Goal: Task Accomplishment & Management: Manage account settings

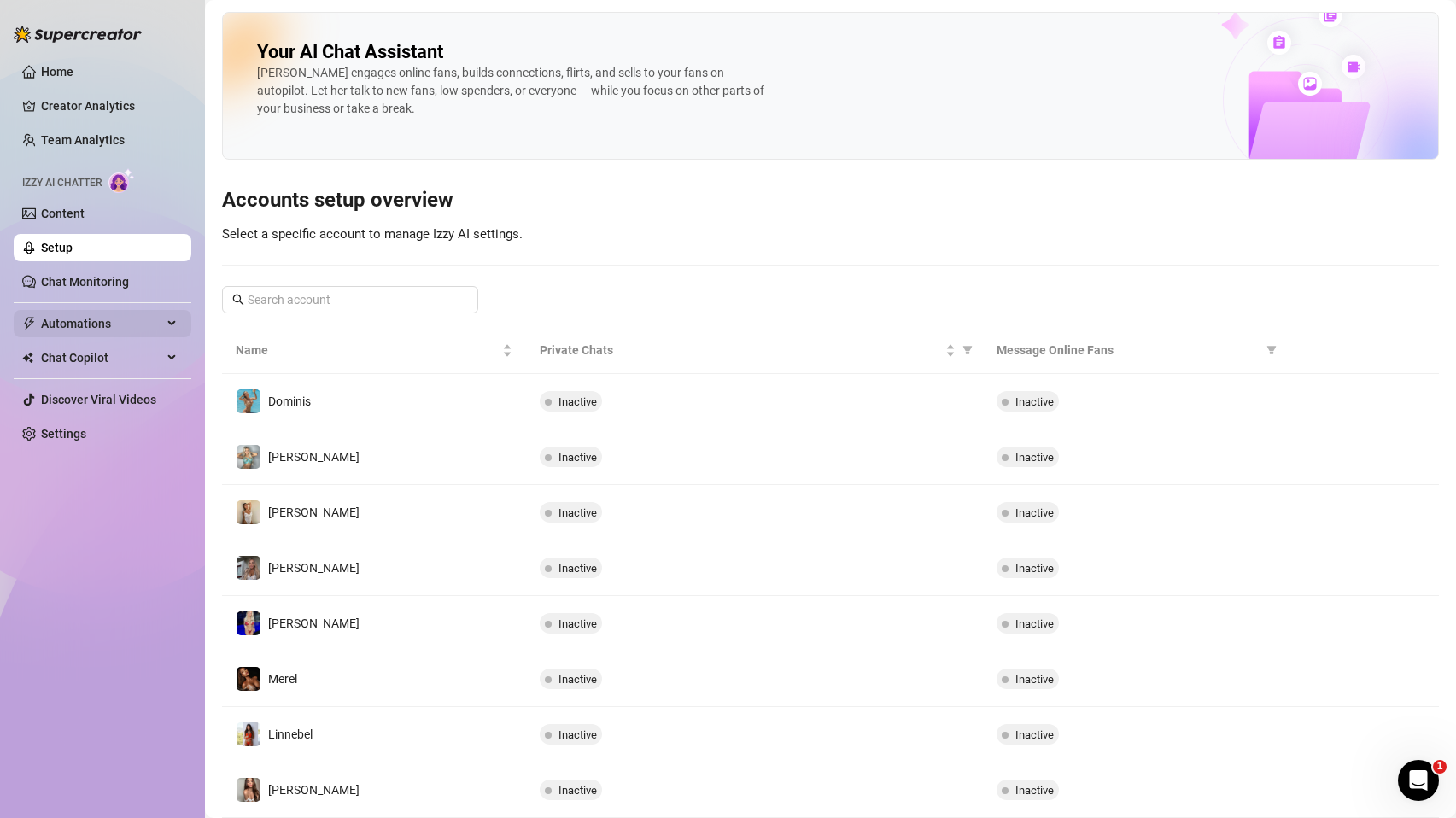
click at [97, 334] on span "Automations" at bounding box center [101, 323] width 122 height 28
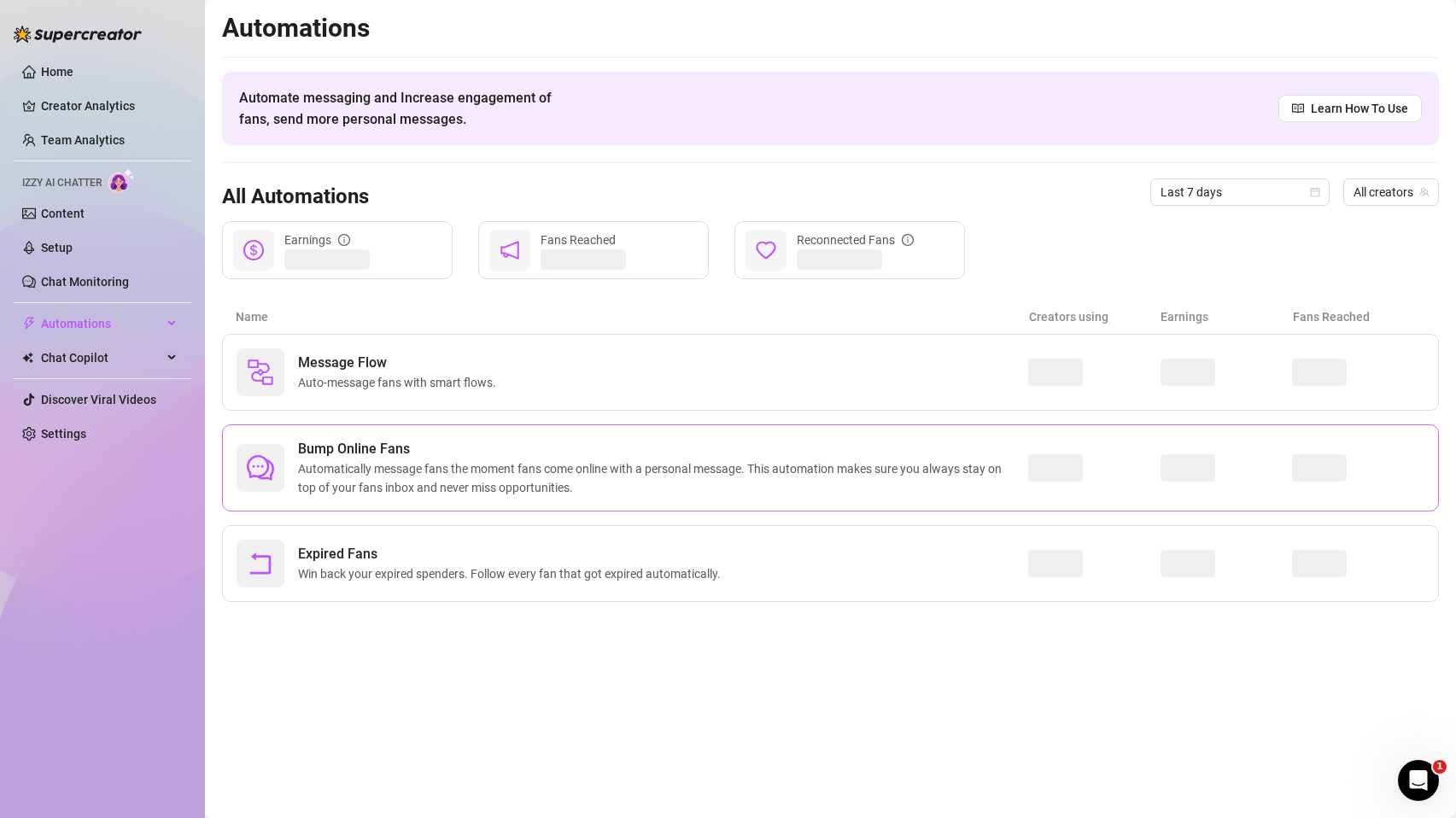
click at [435, 464] on span "Automatically message fans the moment fans come online with a personal message.…" at bounding box center [663, 478] width 730 height 38
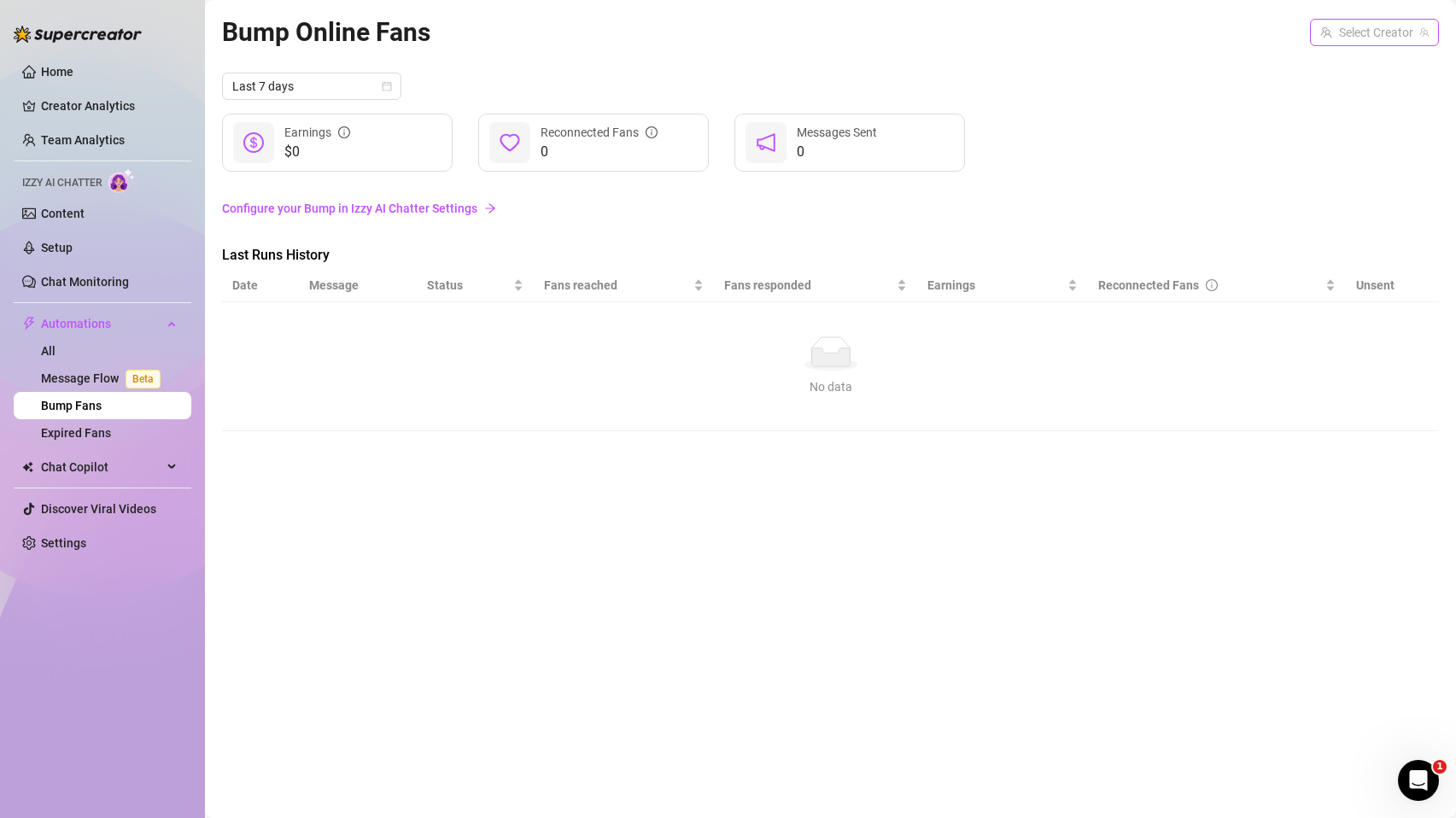
click at [1376, 36] on input "search" at bounding box center [1367, 33] width 93 height 26
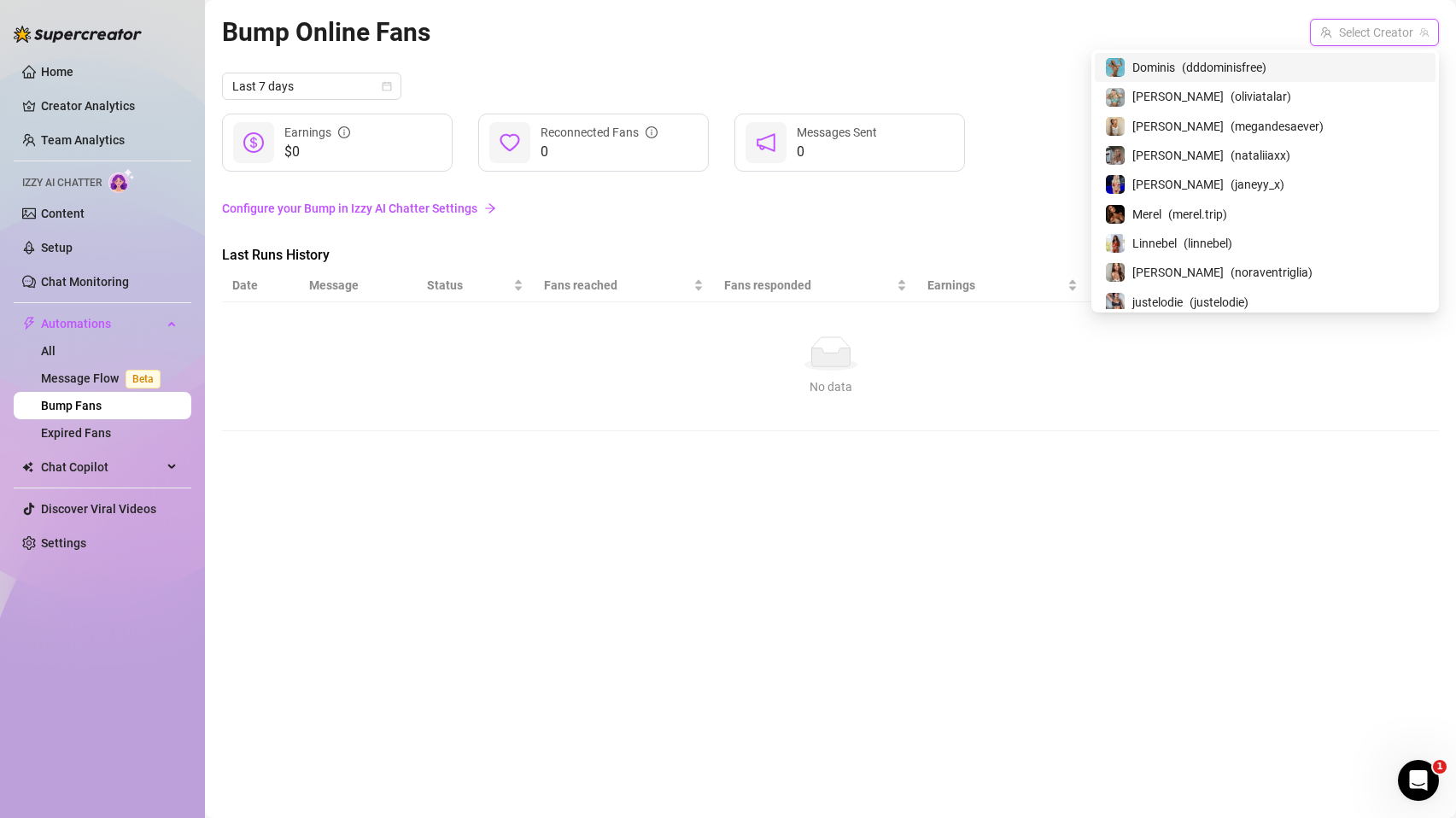
click at [1266, 72] on span "( dddominisfree )" at bounding box center [1224, 67] width 84 height 19
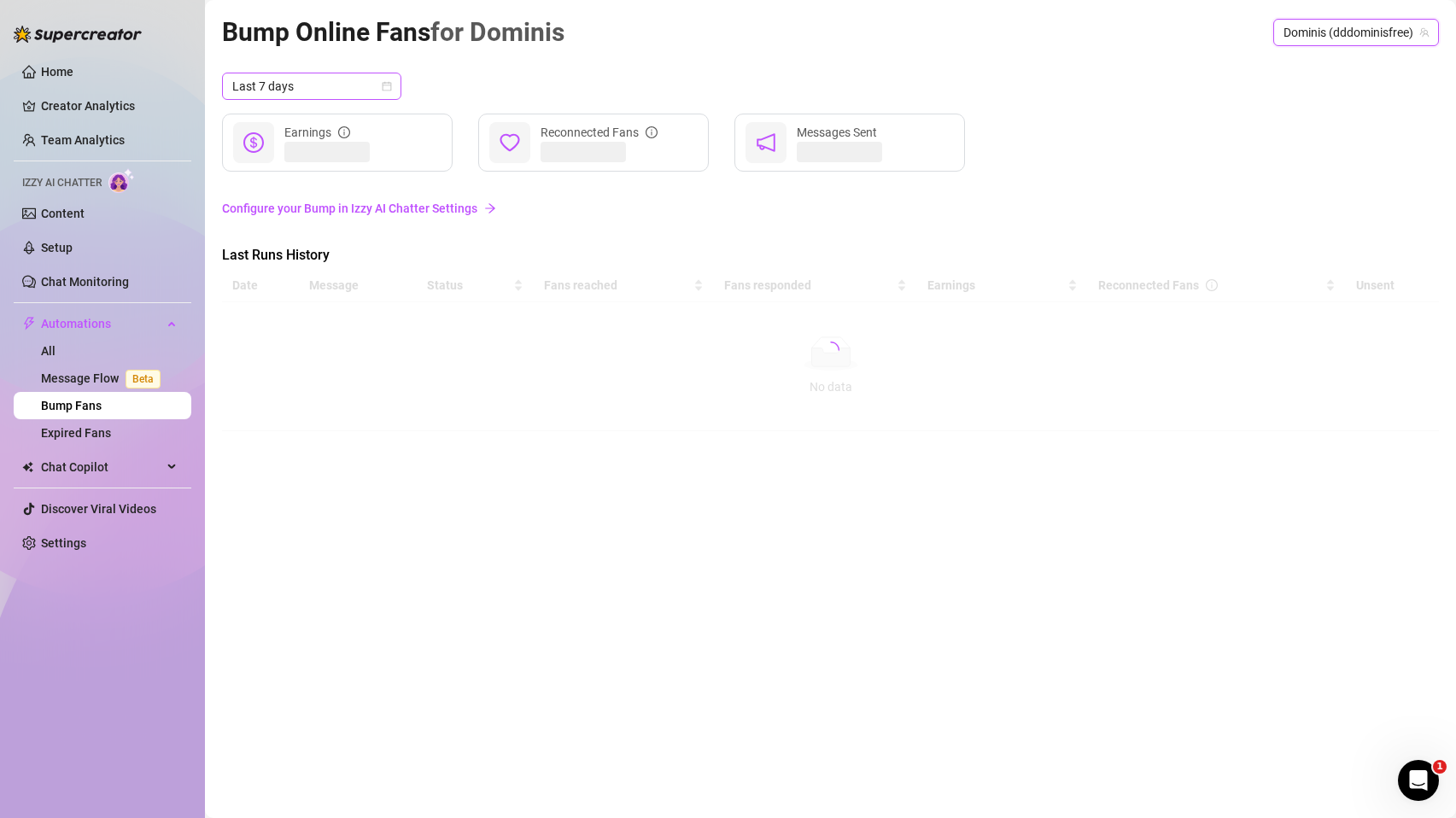
click at [380, 92] on span "Last 7 days" at bounding box center [312, 86] width 159 height 26
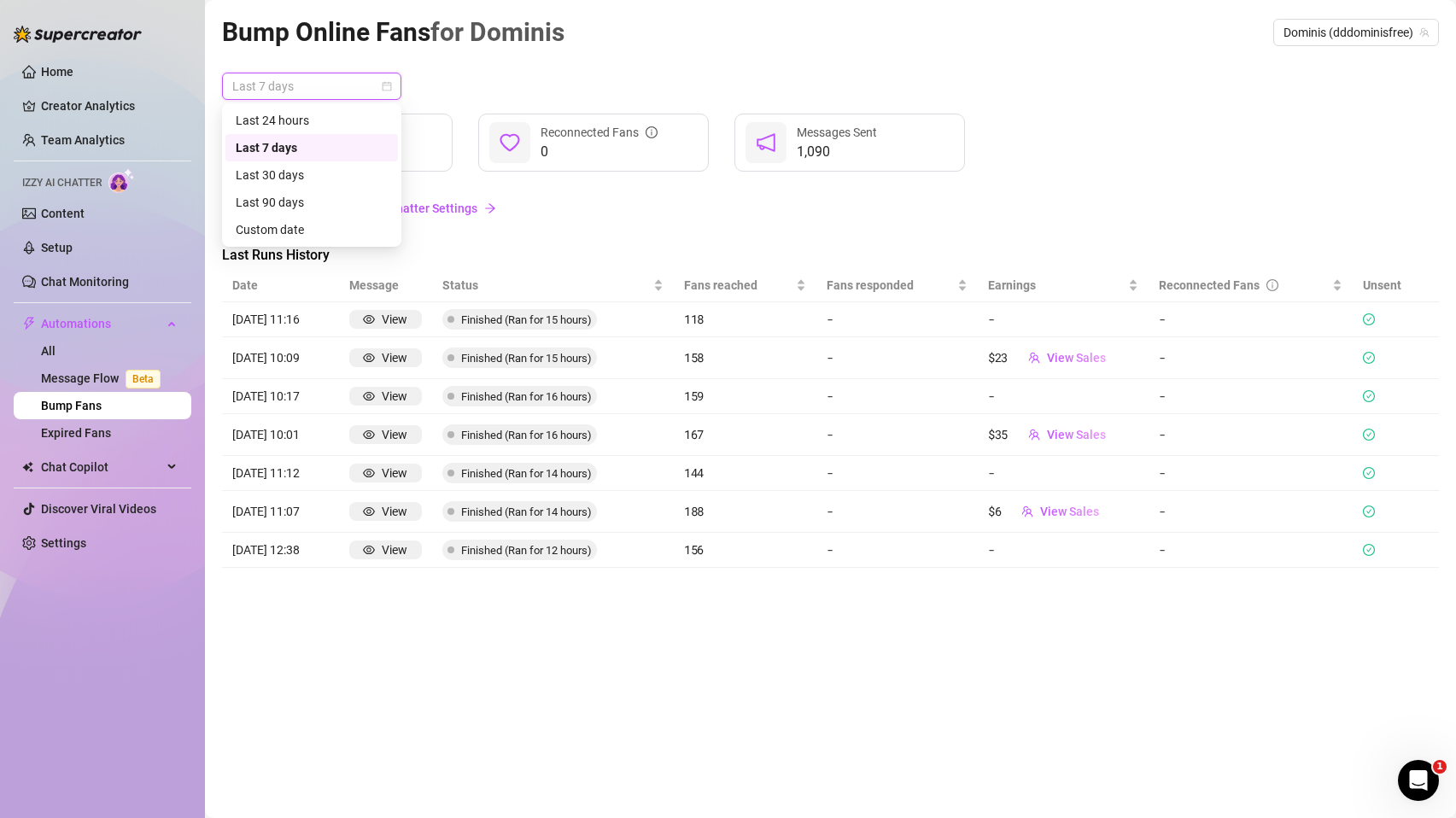
click at [810, 63] on div "Bump Online Fans for Dominis Dominis (dddominisfree) Last 7 days $64 Earnings 0…" at bounding box center [830, 389] width 1217 height 755
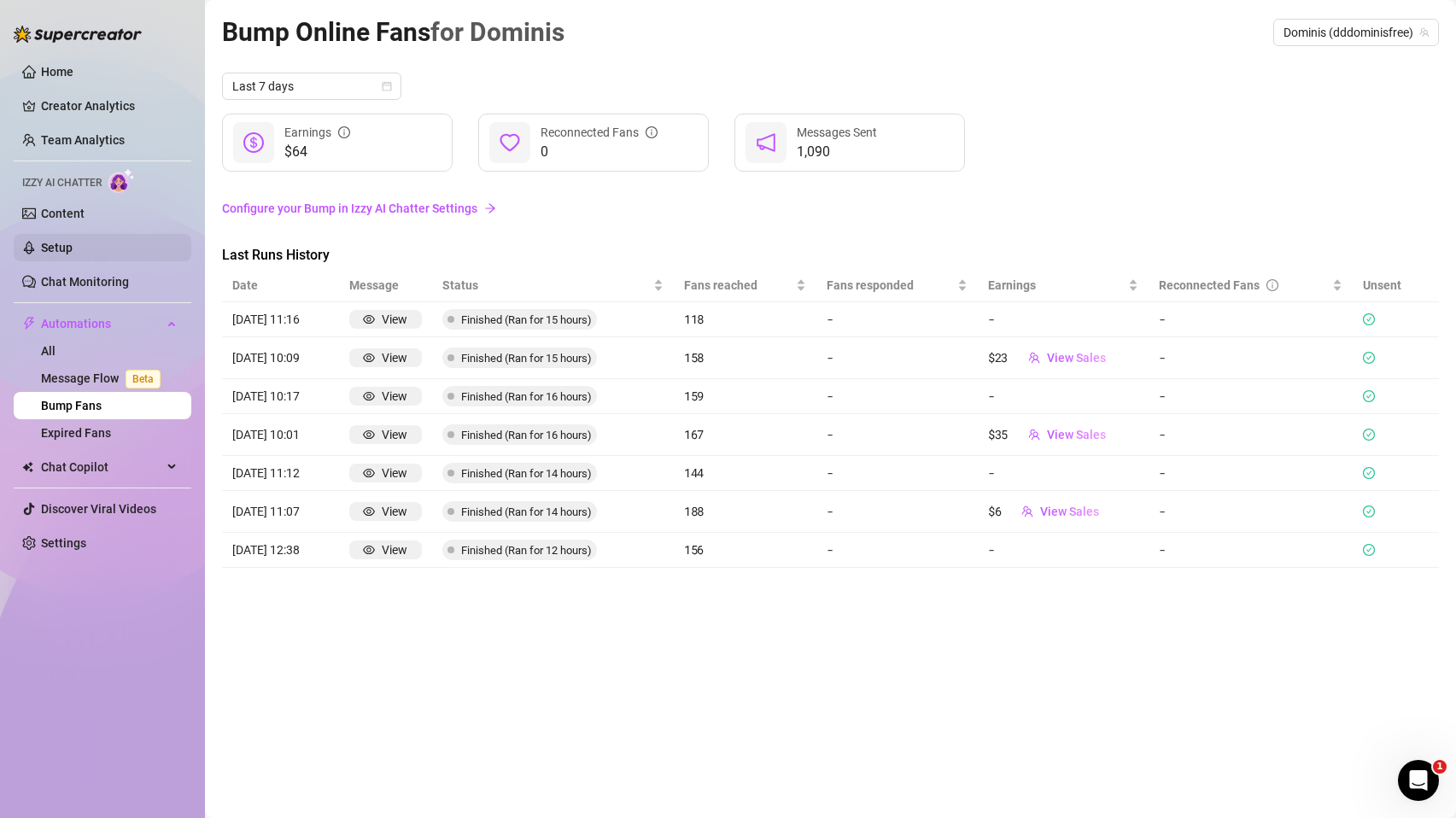
click at [72, 254] on link "Setup" at bounding box center [56, 247] width 32 height 14
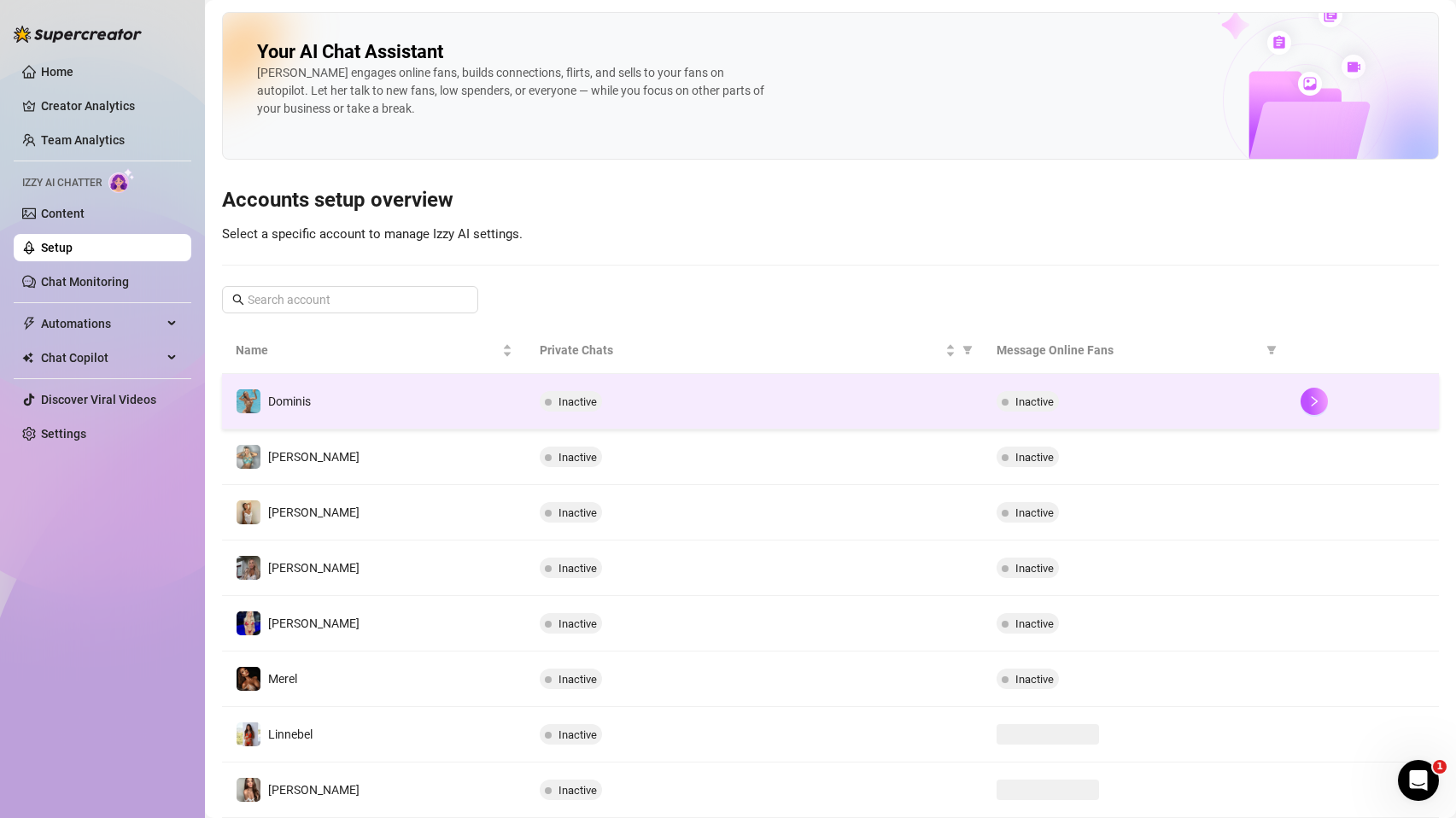
click at [336, 383] on td "Dominis" at bounding box center [373, 402] width 304 height 55
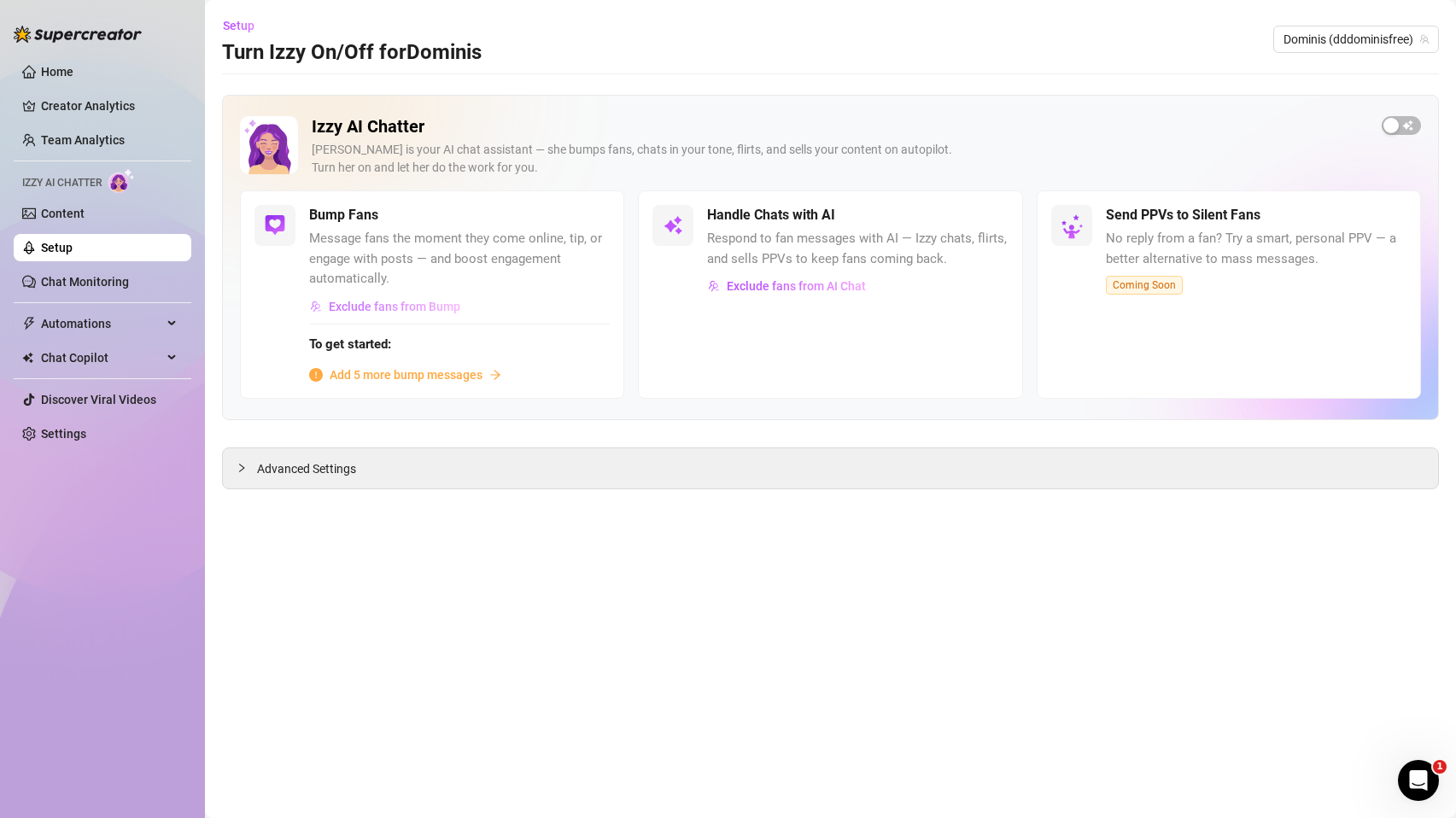
click at [390, 306] on span "Exclude fans from Bump" at bounding box center [394, 307] width 132 height 14
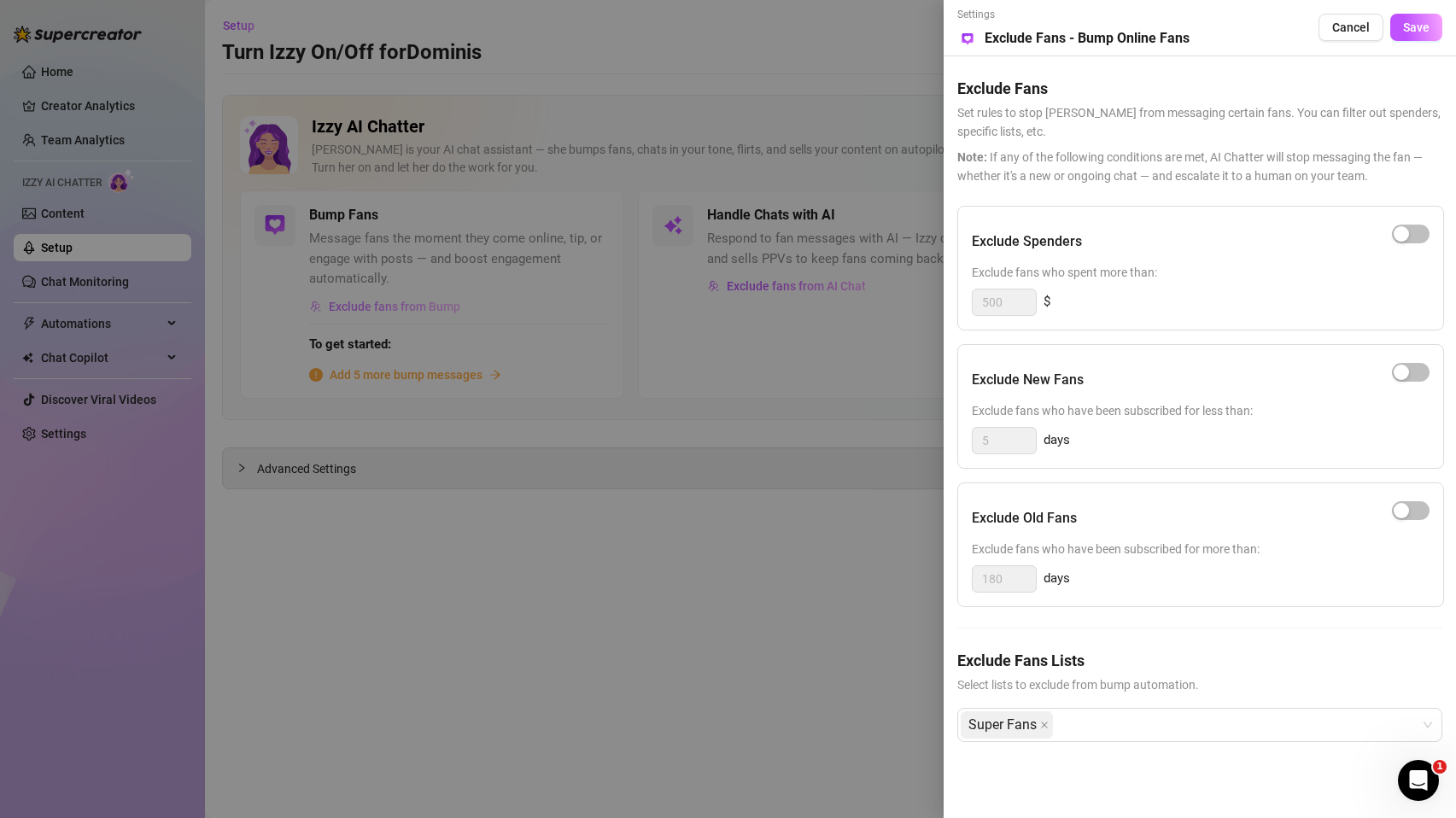
click at [390, 306] on div at bounding box center [728, 409] width 1456 height 818
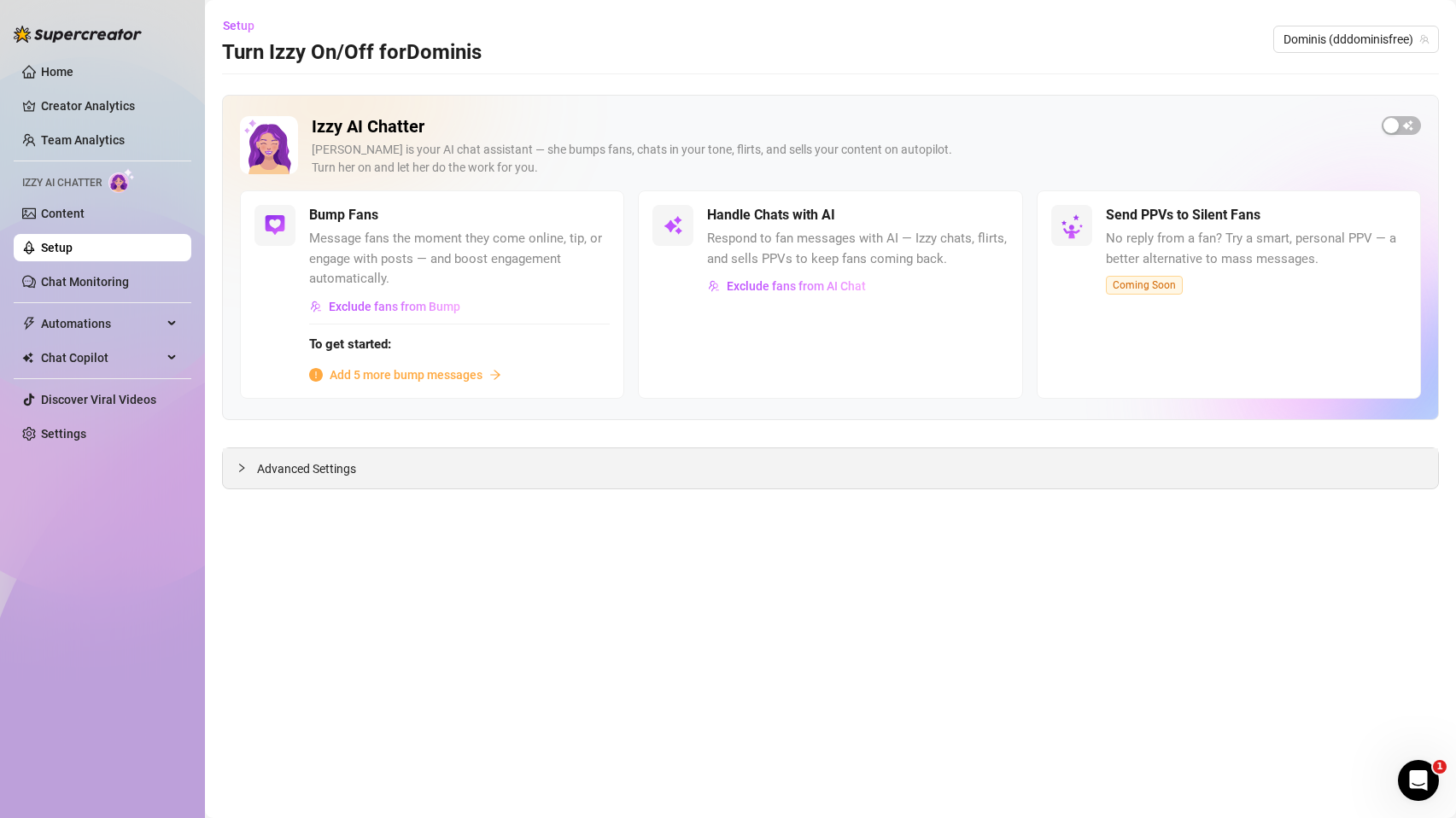
click at [293, 468] on span "Advanced Settings" at bounding box center [307, 468] width 99 height 19
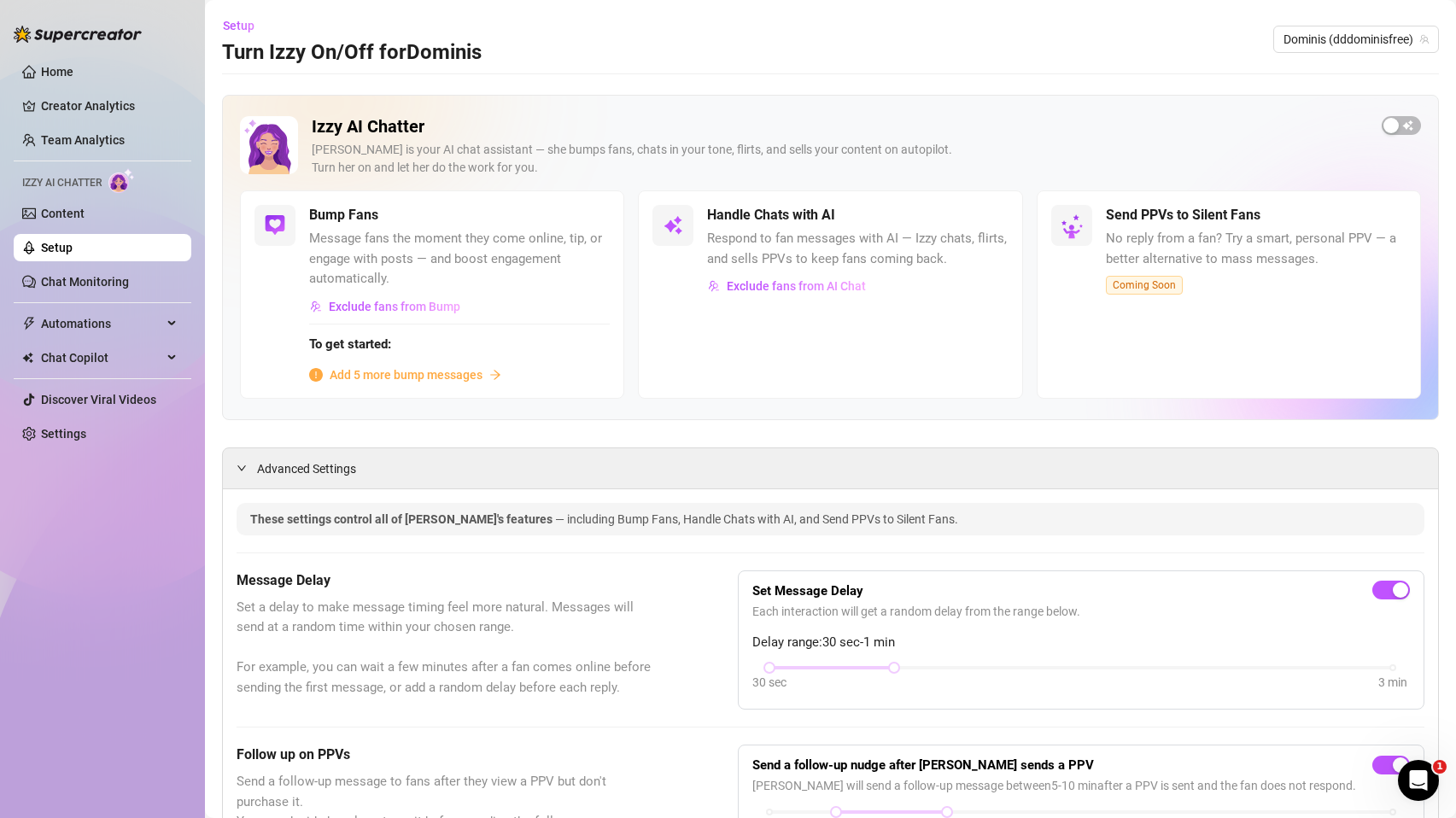
click at [71, 253] on link "Setup" at bounding box center [56, 247] width 32 height 14
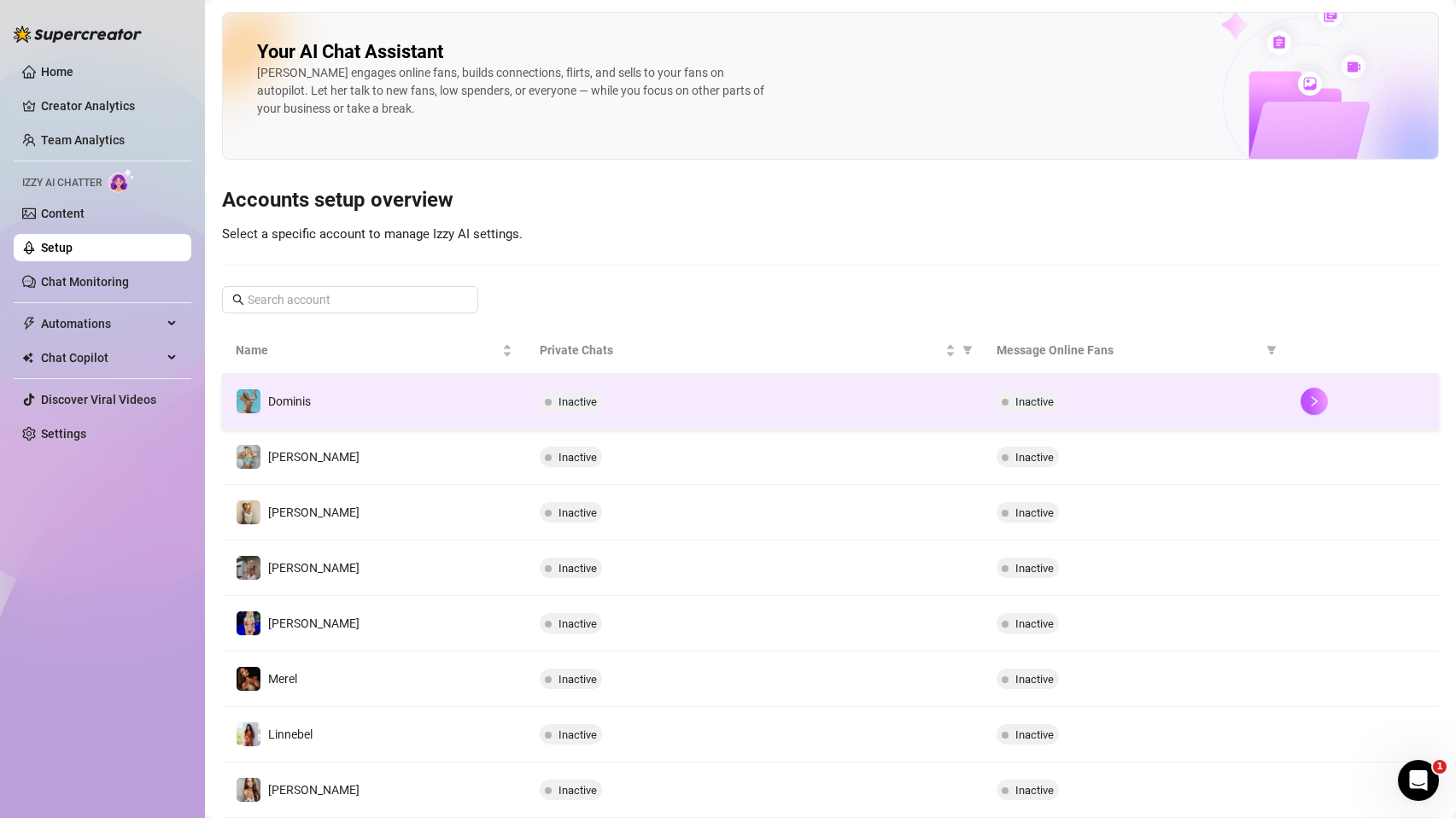
click at [308, 397] on span "Dominis" at bounding box center [289, 402] width 43 height 14
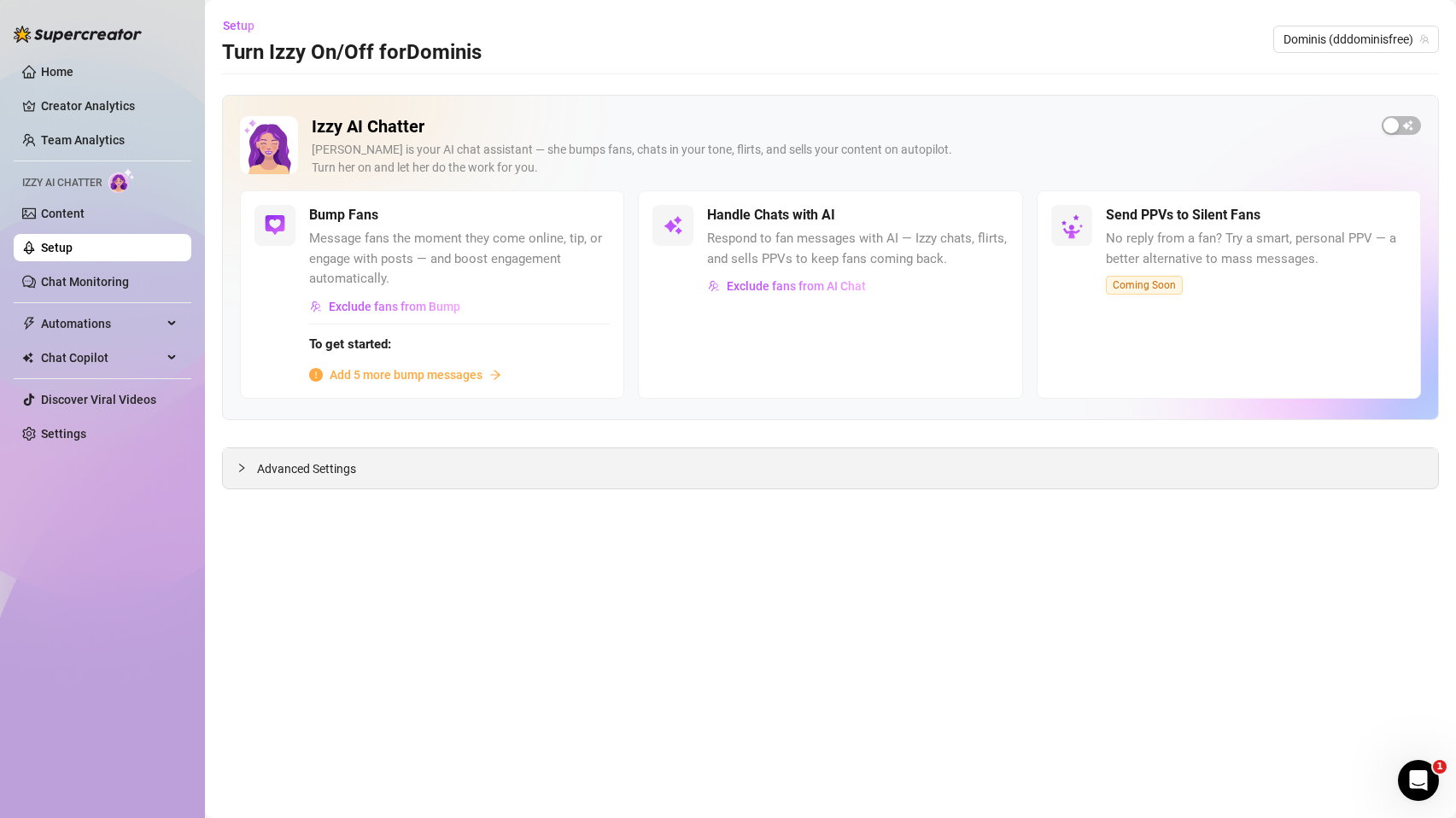
drag, startPoint x: 249, startPoint y: 470, endPoint x: 377, endPoint y: 474, distance: 128.1
click at [385, 474] on div "Advanced Settings" at bounding box center [830, 468] width 1215 height 41
drag, startPoint x: 254, startPoint y: 467, endPoint x: 379, endPoint y: 477, distance: 125.4
click at [379, 477] on div "Advanced Settings" at bounding box center [830, 468] width 1215 height 41
drag, startPoint x: 345, startPoint y: 476, endPoint x: 260, endPoint y: 470, distance: 85.2
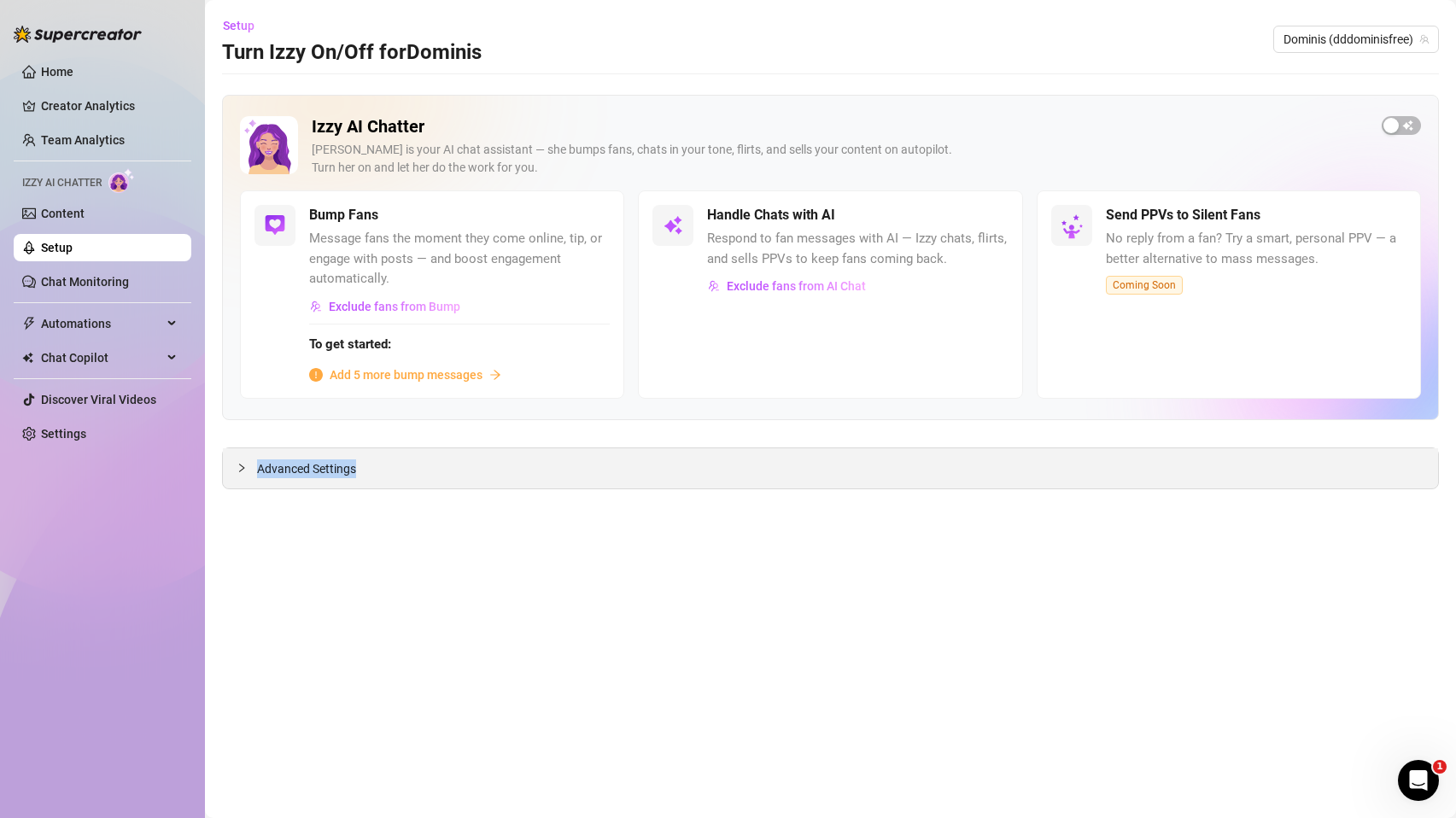
click at [259, 471] on div "Advanced Settings" at bounding box center [830, 468] width 1215 height 41
click at [262, 437] on div "Izzy AI Chatter [PERSON_NAME] is your AI chat assistant — she bumps fans, chats…" at bounding box center [830, 292] width 1217 height 395
drag, startPoint x: 256, startPoint y: 465, endPoint x: 360, endPoint y: 471, distance: 104.2
click at [360, 471] on div "Advanced Settings" at bounding box center [830, 468] width 1215 height 41
copy span "Advanced Settings"
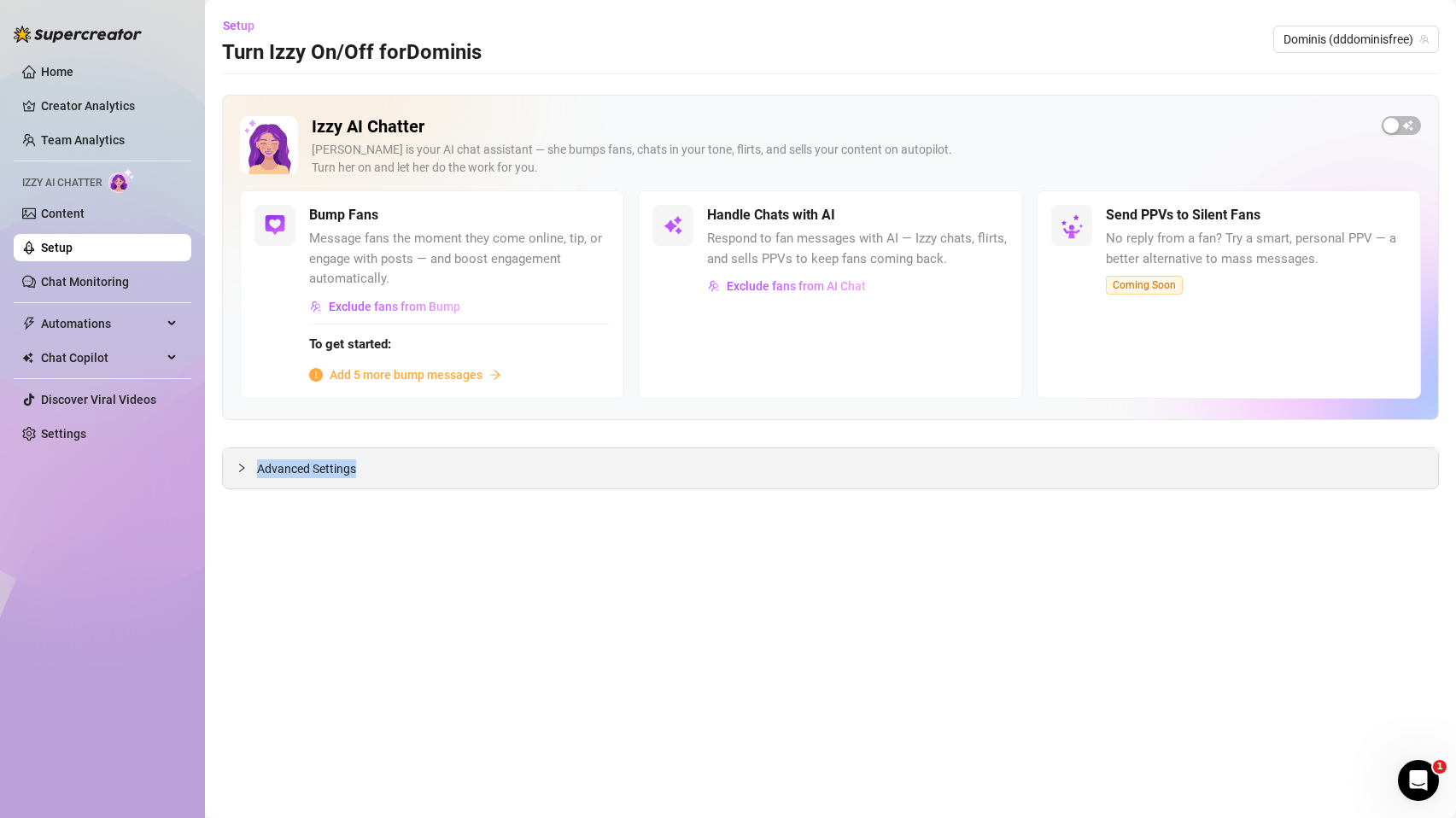
click at [263, 481] on div "Advanced Settings" at bounding box center [830, 468] width 1215 height 41
click at [308, 493] on main "Setup Turn Izzy On/Off for Dominis Dominis (dddominisfree) Izzy AI Chatter [PER…" at bounding box center [830, 409] width 1251 height 818
click at [298, 475] on span "Advanced Settings" at bounding box center [307, 468] width 99 height 19
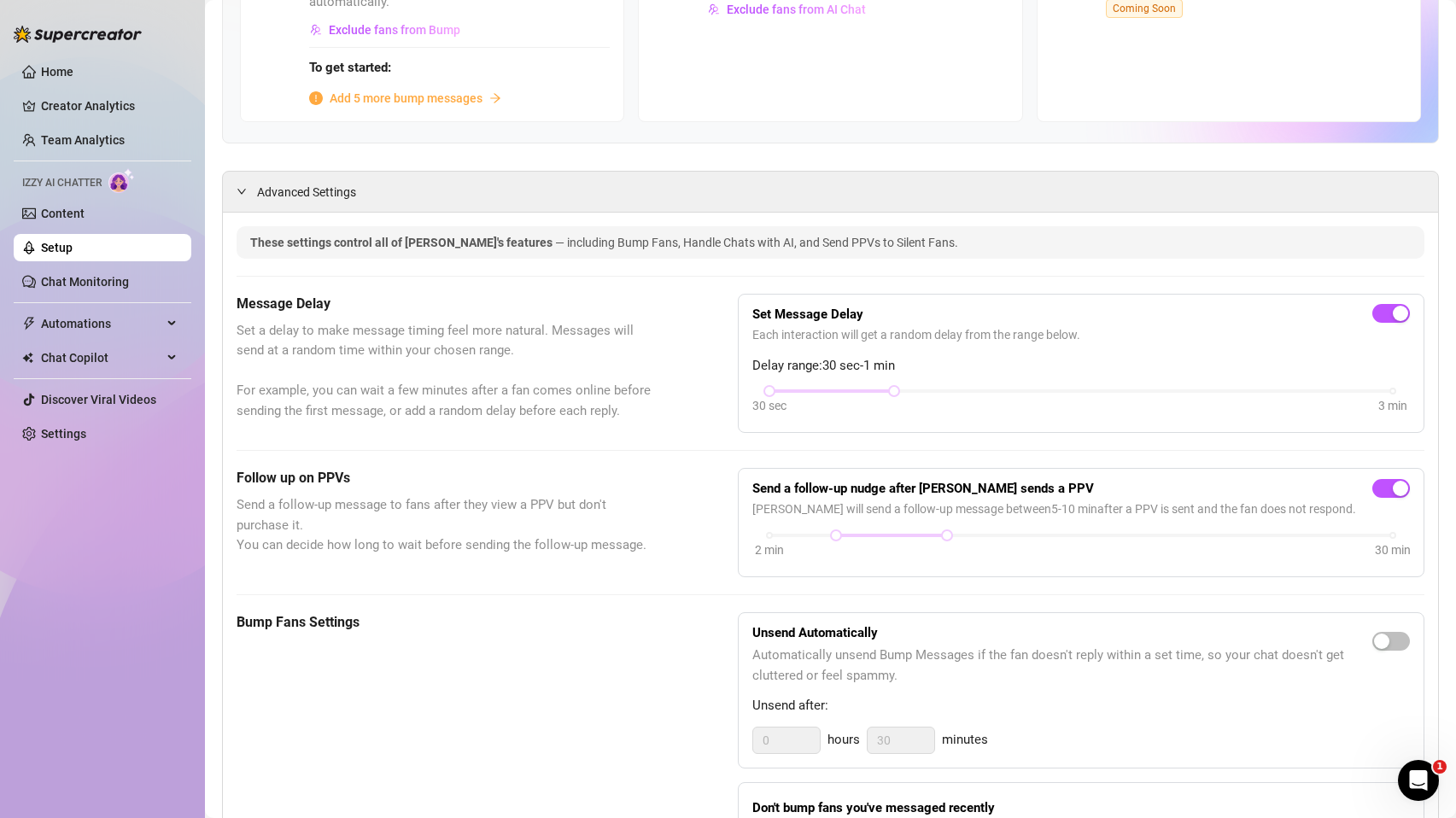
scroll to position [436, 0]
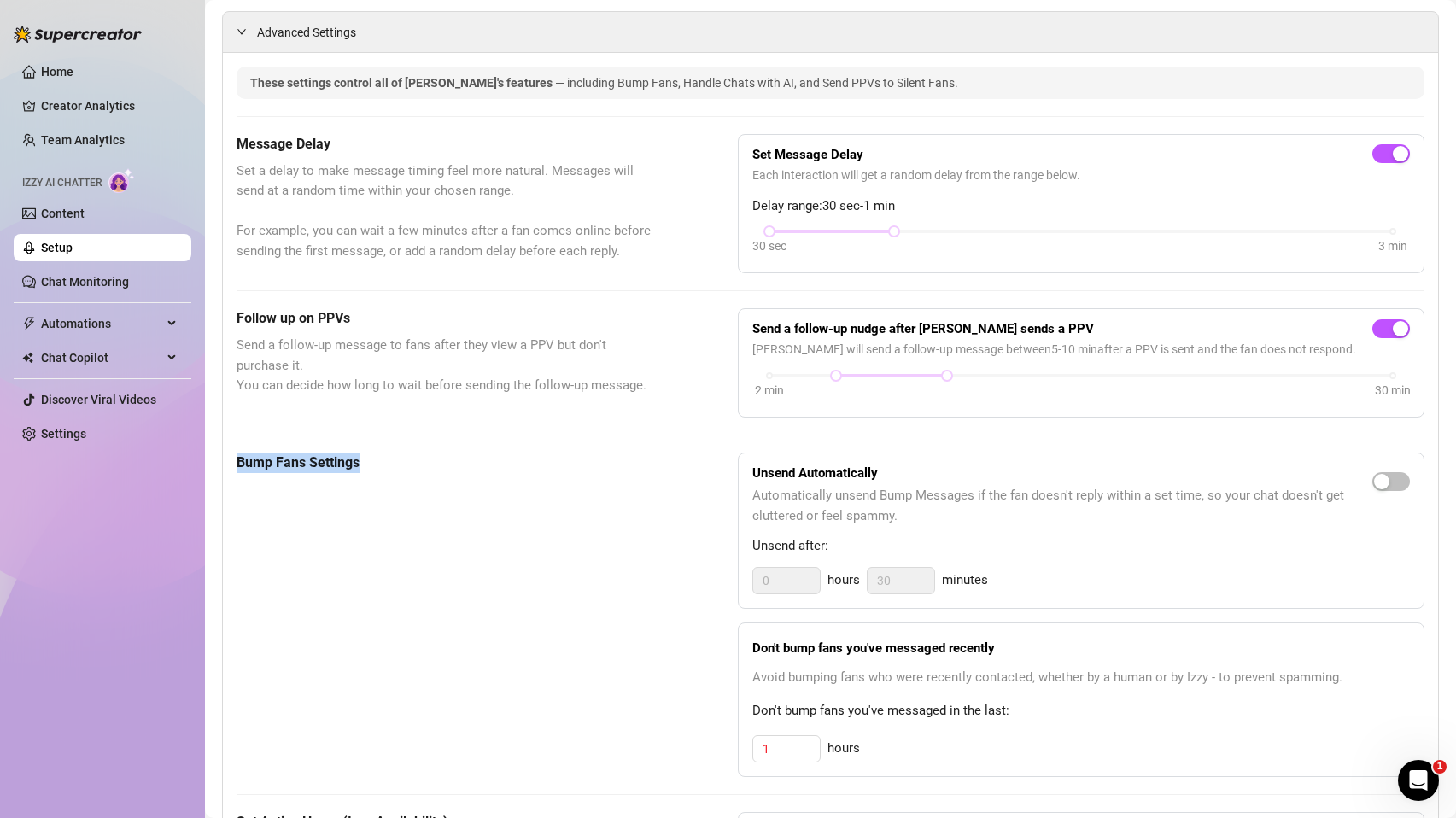
drag, startPoint x: 232, startPoint y: 471, endPoint x: 375, endPoint y: 471, distance: 143.0
copy h5 "Bump Fans Settings"
drag, startPoint x: 745, startPoint y: 654, endPoint x: 1033, endPoint y: 655, distance: 288.0
click at [1033, 655] on div "Don't bump fans you've messaged recently Avoid bumping fans who were recently c…" at bounding box center [1081, 699] width 686 height 154
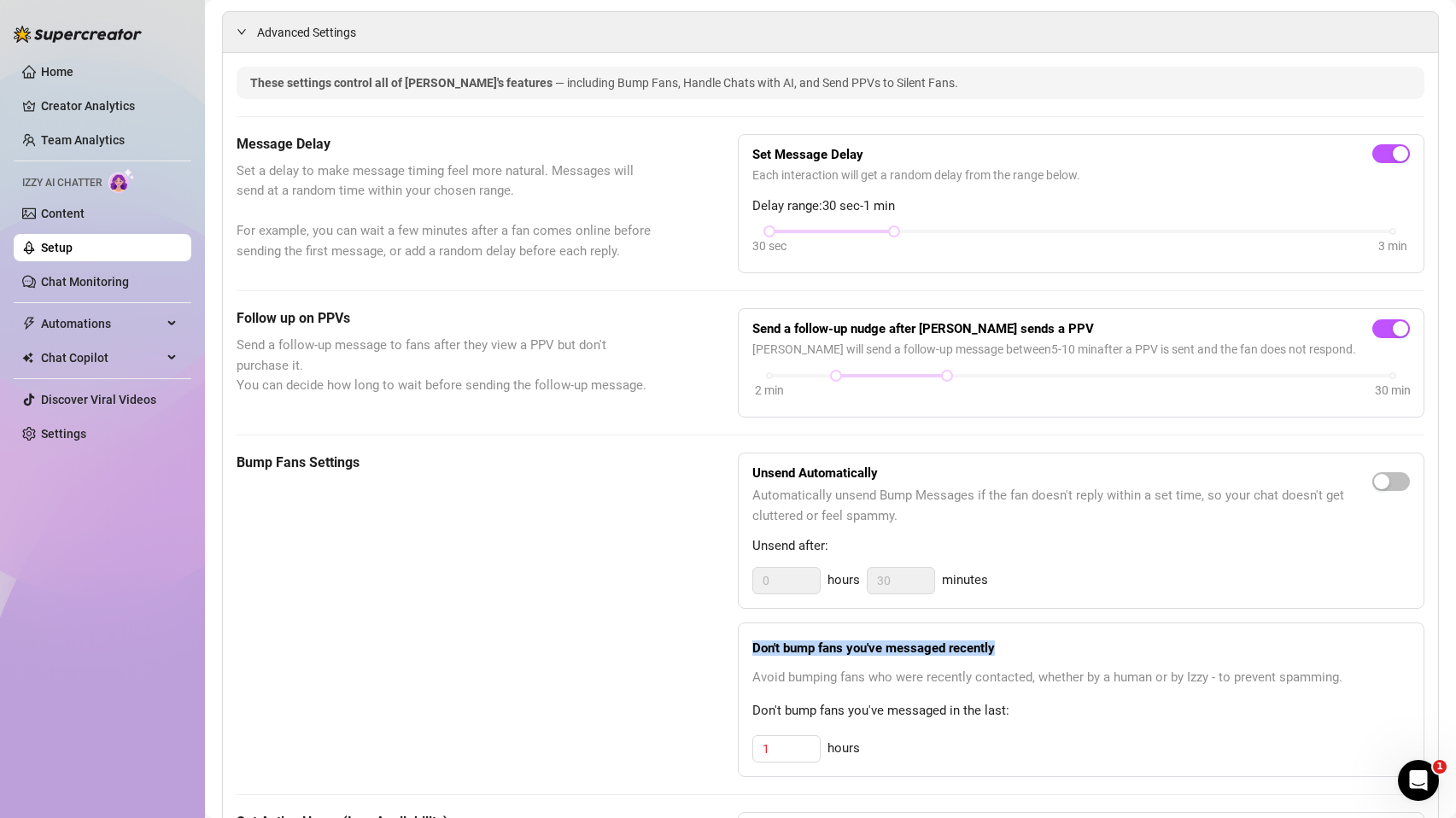
copy strong "Don't bump fans you've messaged recently"
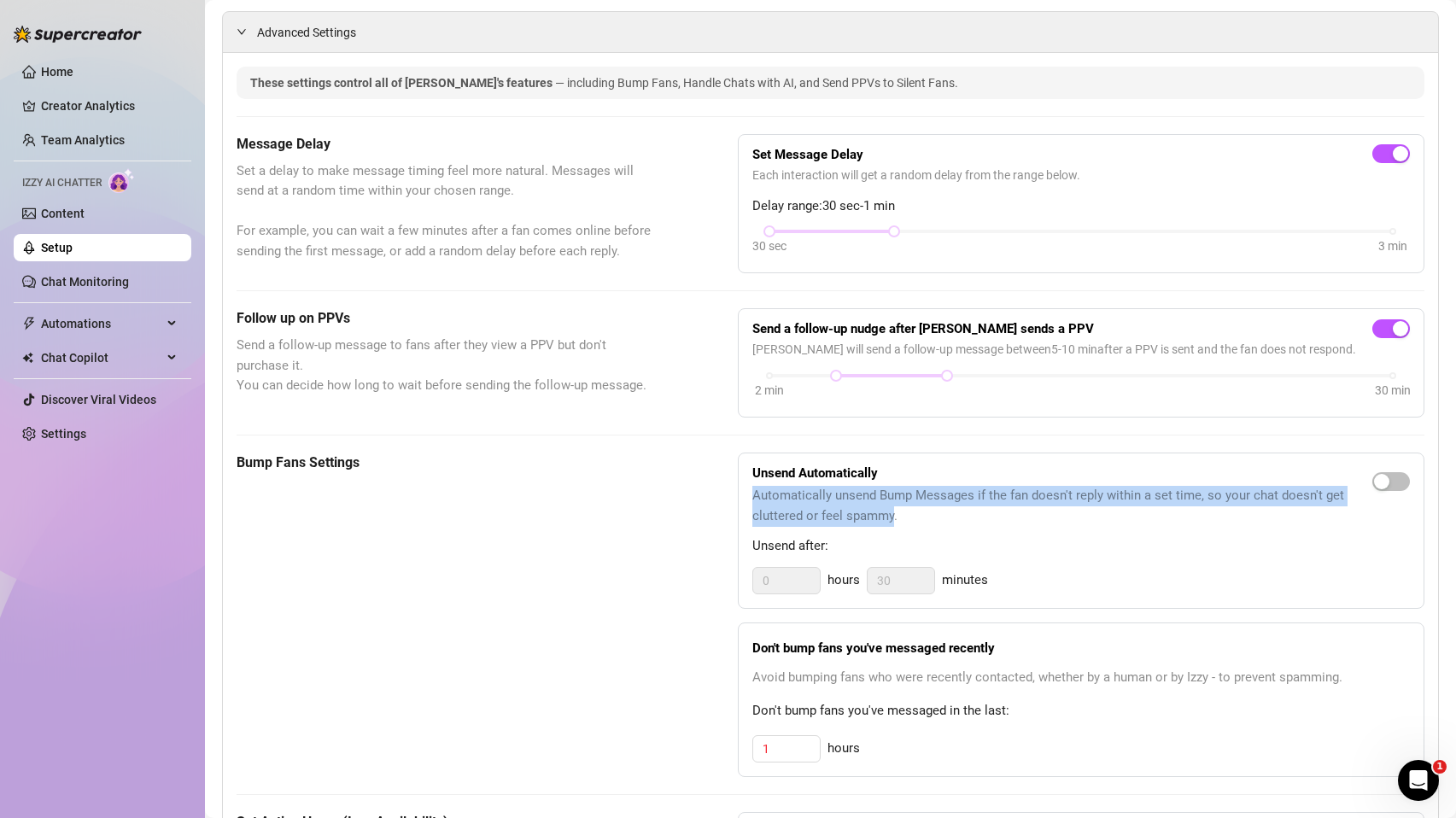
drag, startPoint x: 756, startPoint y: 505, endPoint x: 889, endPoint y: 527, distance: 134.8
click at [889, 526] on span "Automatically unsend Bump Messages if the fan doesn't reply within a set time, …" at bounding box center [1061, 505] width 620 height 41
copy span "Automatically unsend Bump Messages if the fan doesn't reply within a set time, …"
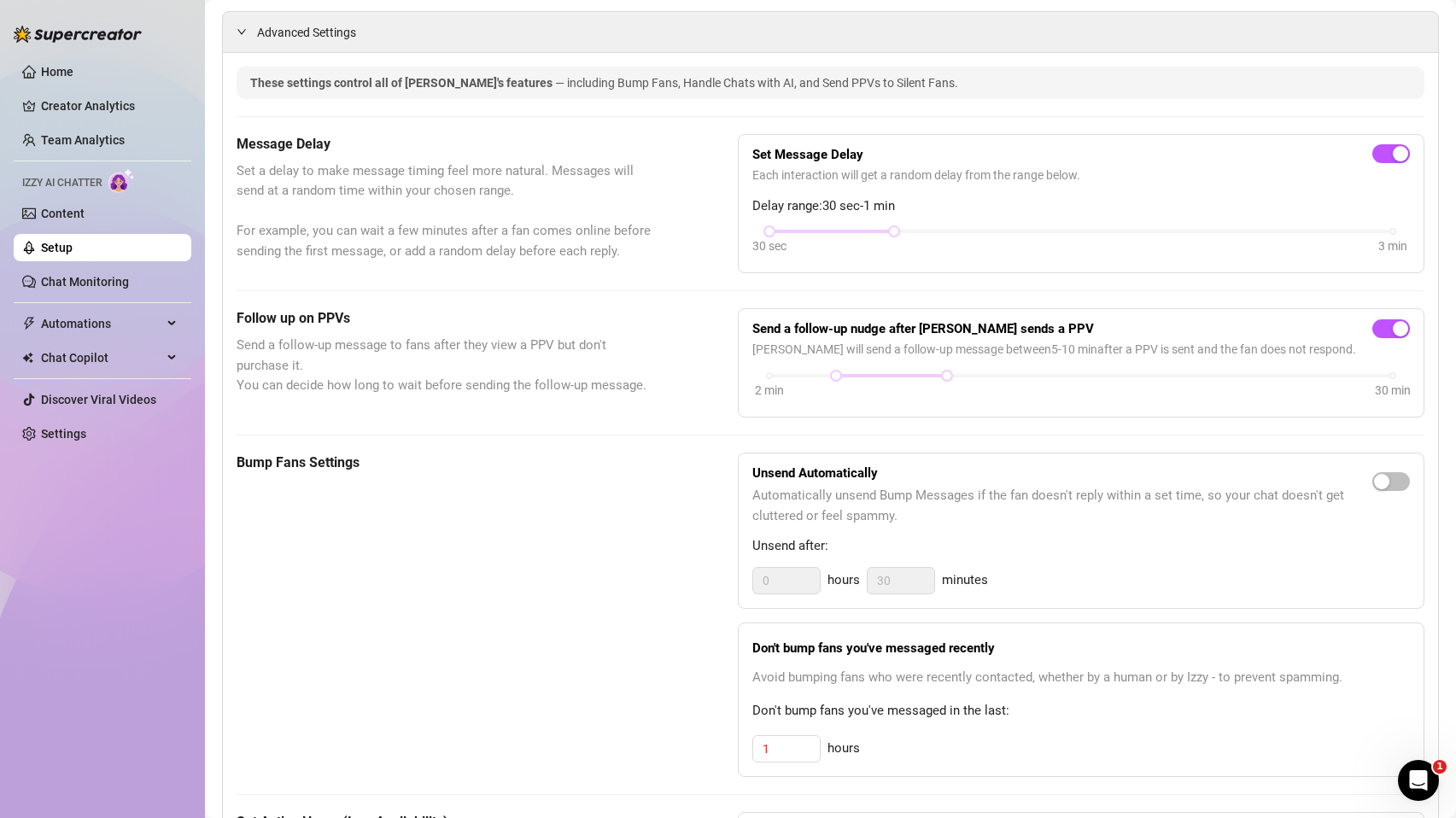
drag, startPoint x: 738, startPoint y: 483, endPoint x: 759, endPoint y: 478, distance: 21.6
click at [758, 478] on div "Unsend Automatically Automatically unsend Bump Messages if the fan doesn't repl…" at bounding box center [1081, 530] width 686 height 156
drag, startPoint x: 742, startPoint y: 478, endPoint x: 895, endPoint y: 482, distance: 153.1
click at [895, 482] on div "Unsend Automatically Automatically unsend Bump Messages if the fan doesn't repl…" at bounding box center [1081, 530] width 686 height 156
copy strong "Unsend Automatically"
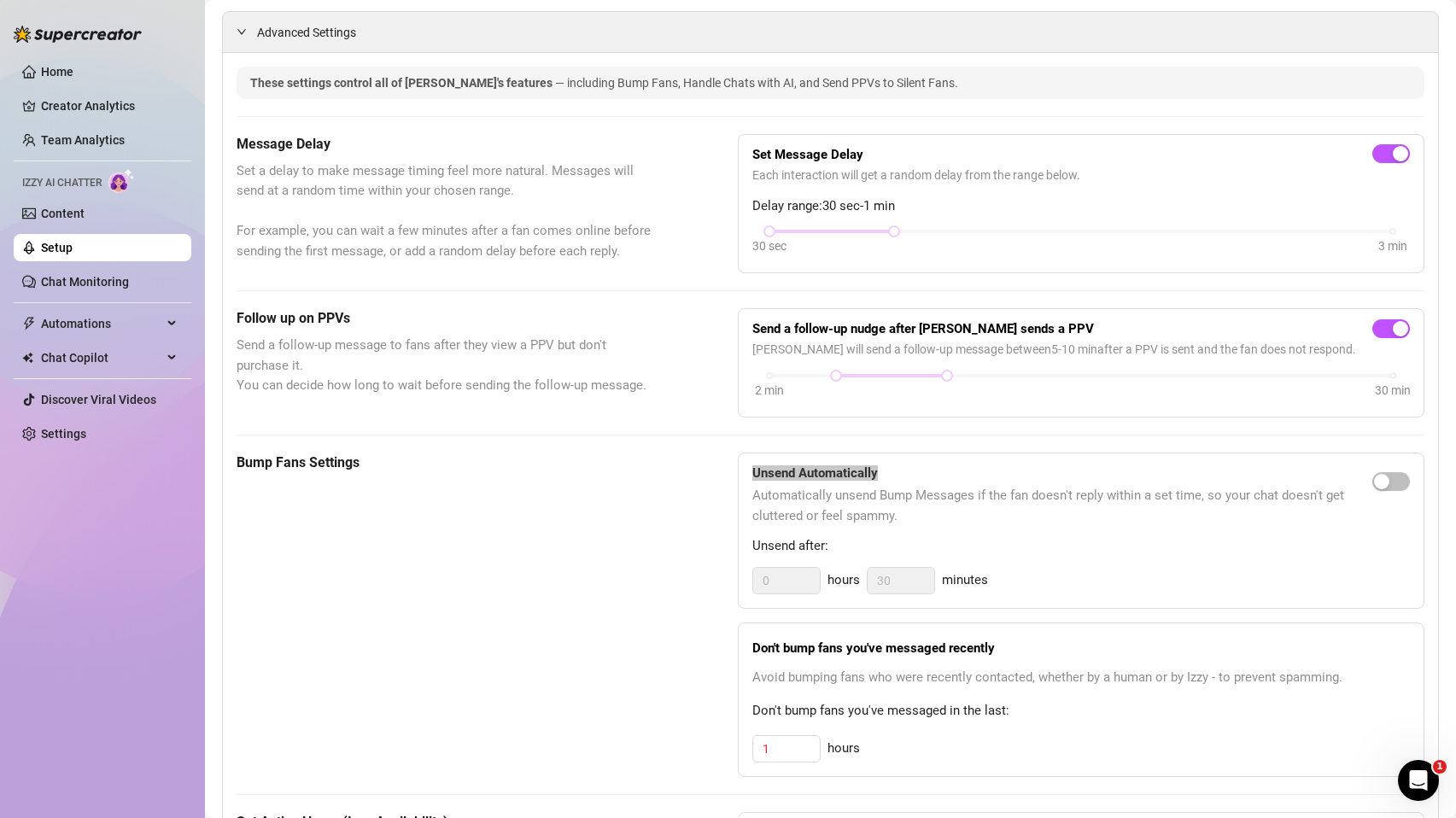
scroll to position [739, 0]
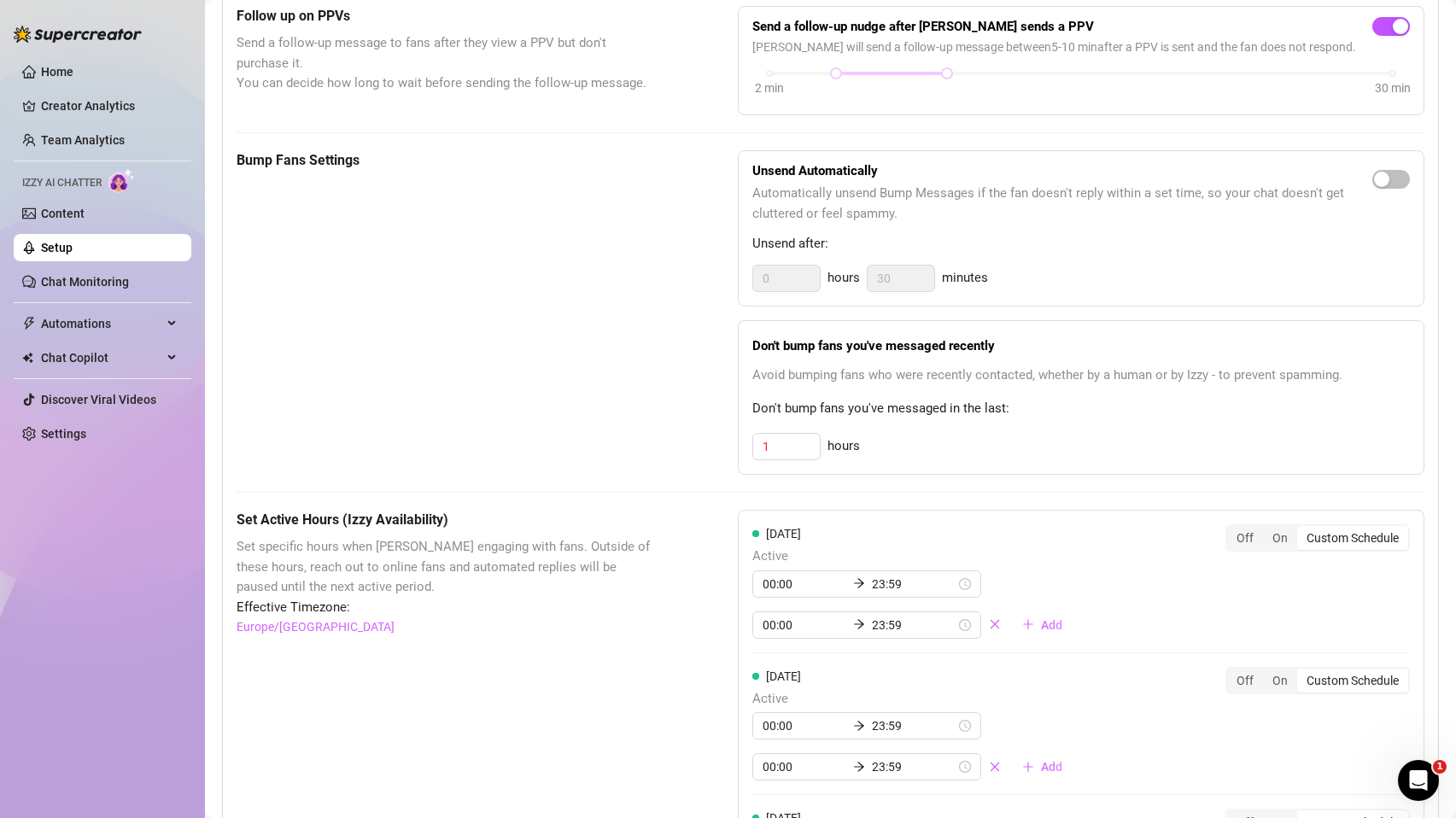
click at [678, 155] on div "These settings control all of [PERSON_NAME]'s features — including Bump Fans, H…" at bounding box center [830, 703] width 1188 height 1877
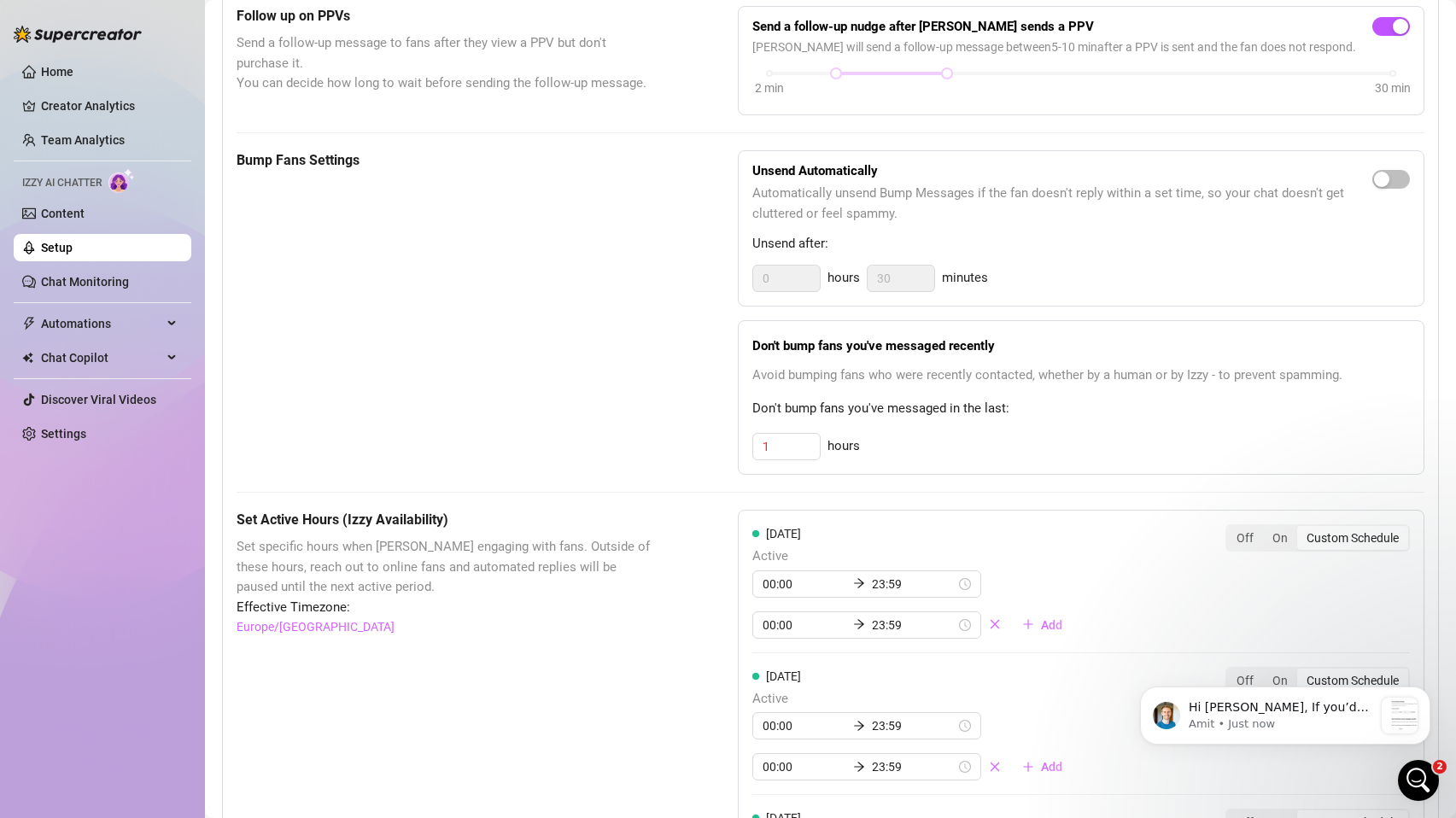
scroll to position [0, 0]
